Goal: Communication & Community: Share content

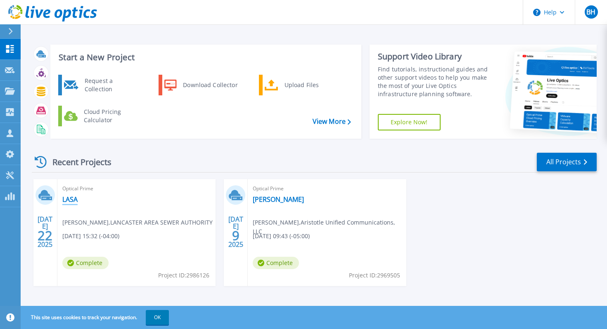
click at [72, 200] on link "LASA" at bounding box center [69, 199] width 15 height 8
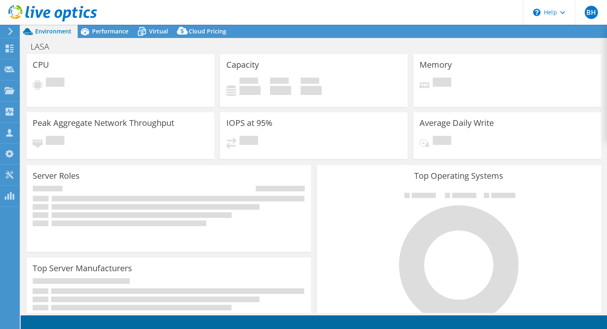
select select "USD"
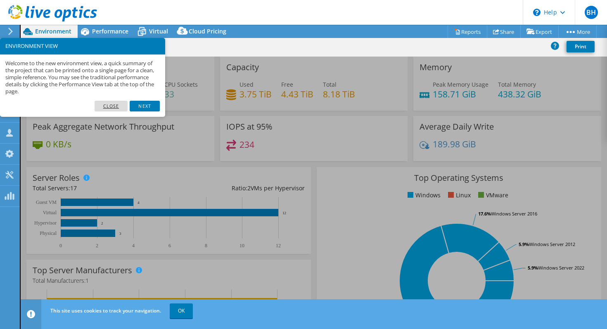
click at [118, 106] on link "Close" at bounding box center [111, 106] width 33 height 11
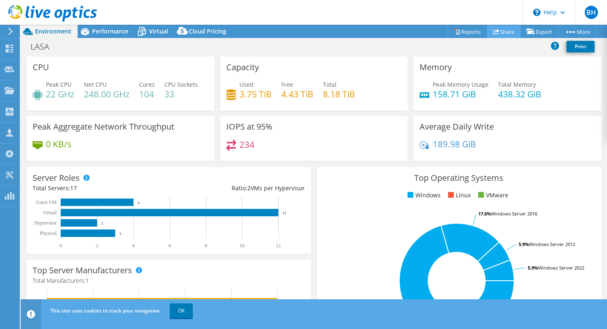
click at [506, 32] on link "Share" at bounding box center [504, 31] width 34 height 13
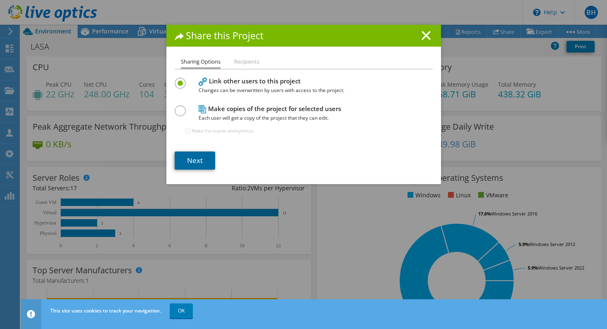
click at [197, 159] on link "Next" at bounding box center [195, 161] width 40 height 18
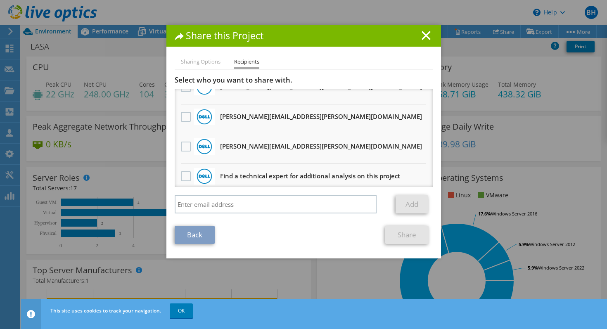
scroll to position [140, 0]
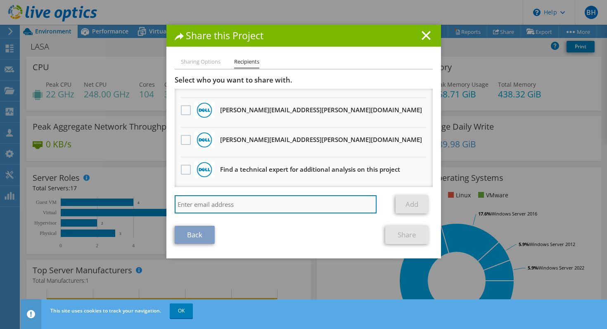
click at [231, 203] on input "search" at bounding box center [276, 204] width 202 height 18
paste input "mailto:[EMAIL_ADDRESS][DOMAIN_NAME]"
click at [197, 205] on input "mailto:[EMAIL_ADDRESS][DOMAIN_NAME]" at bounding box center [276, 204] width 202 height 18
type input "[EMAIL_ADDRESS][DOMAIN_NAME]"
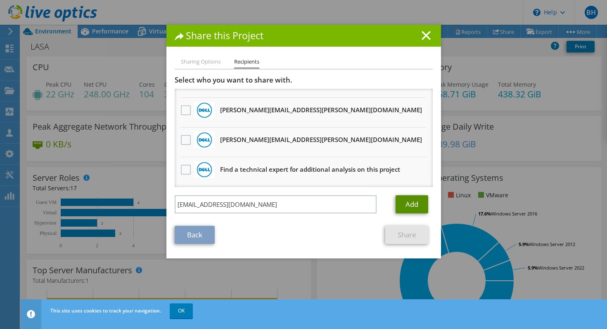
click at [409, 205] on link "Add" at bounding box center [412, 204] width 33 height 18
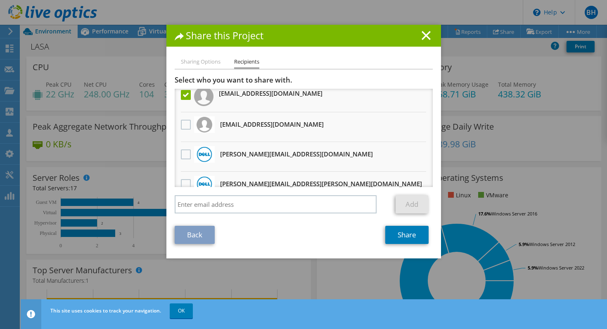
scroll to position [0, 0]
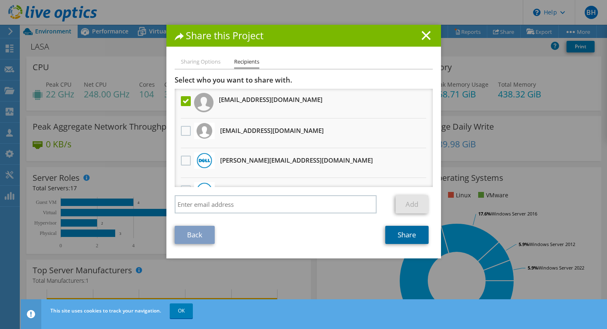
click at [403, 234] on link "Share" at bounding box center [406, 235] width 43 height 18
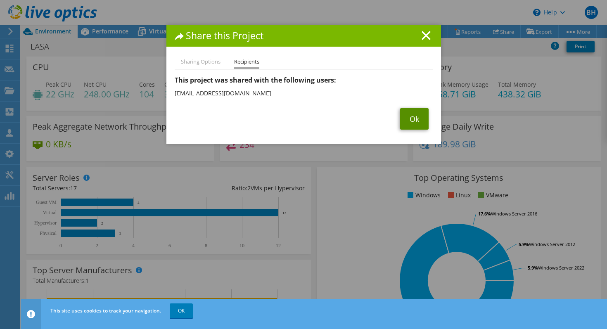
click at [415, 116] on link "Ok" at bounding box center [414, 118] width 28 height 21
